Goal: Task Accomplishment & Management: Complete application form

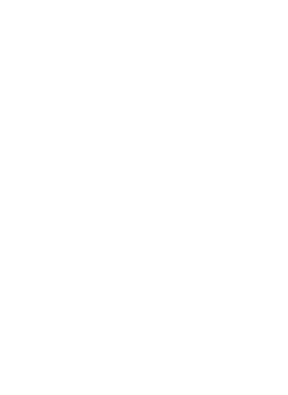
click at [180, 88] on div at bounding box center [144, 197] width 288 height 395
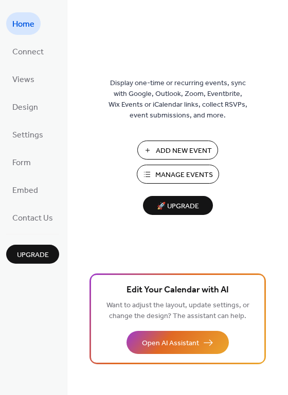
click at [179, 148] on span "Add New Event" at bounding box center [184, 151] width 56 height 11
click at [173, 207] on span "🚀 Upgrade" at bounding box center [178, 207] width 58 height 14
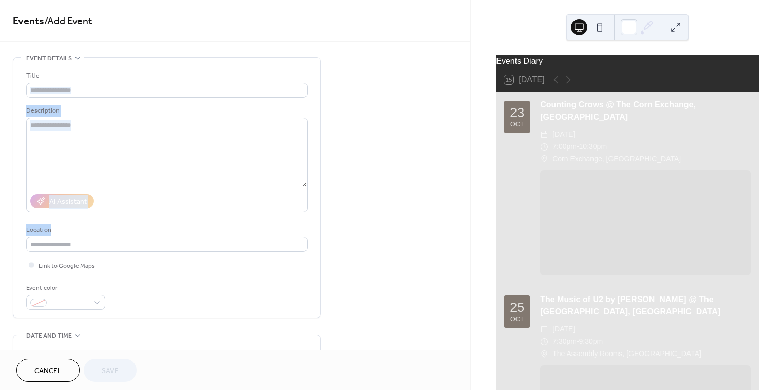
drag, startPoint x: 466, startPoint y: 73, endPoint x: 452, endPoint y: 224, distance: 151.1
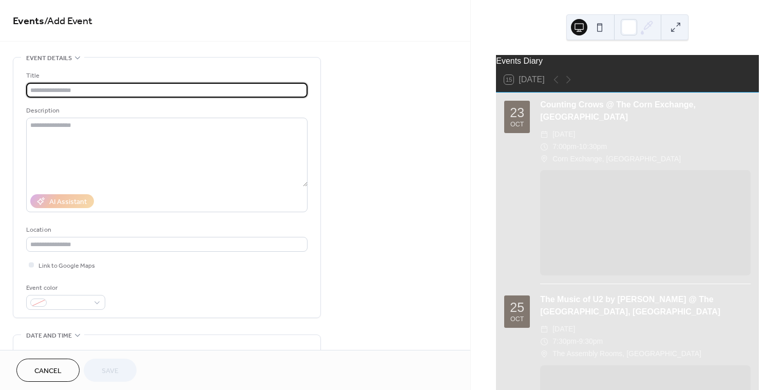
click at [96, 84] on input "text" at bounding box center [166, 90] width 281 height 15
type input "****"
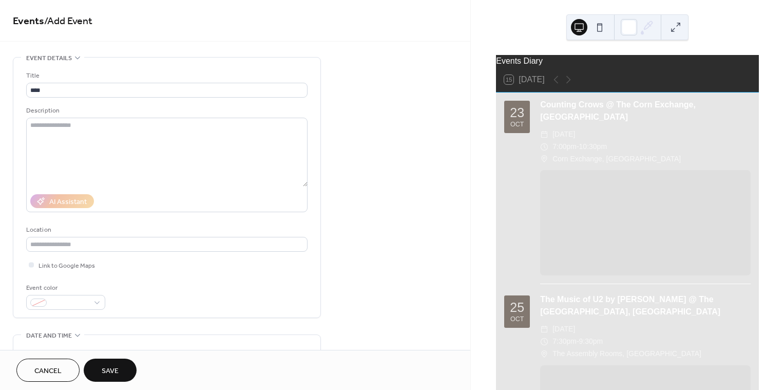
click at [104, 374] on span "Save" at bounding box center [110, 371] width 17 height 11
